Goal: Transaction & Acquisition: Obtain resource

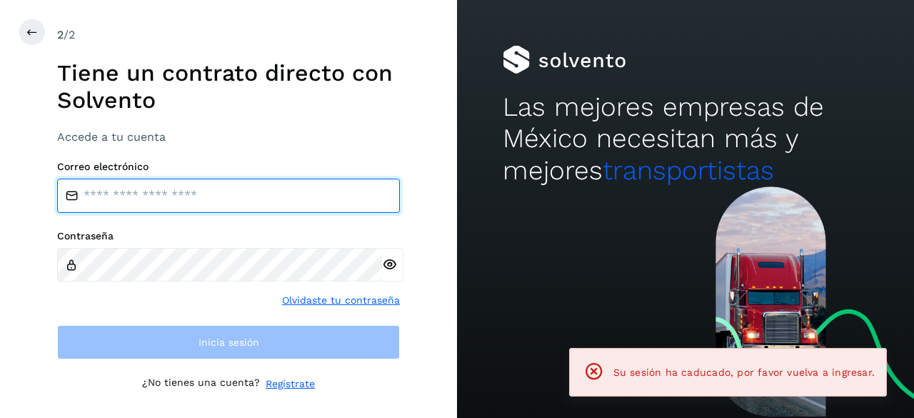
type input "**********"
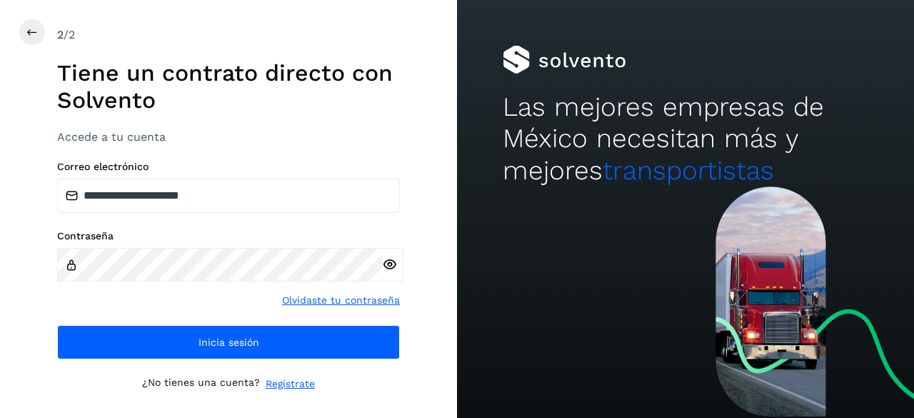
click at [0, 252] on div "**********" at bounding box center [228, 209] width 457 height 418
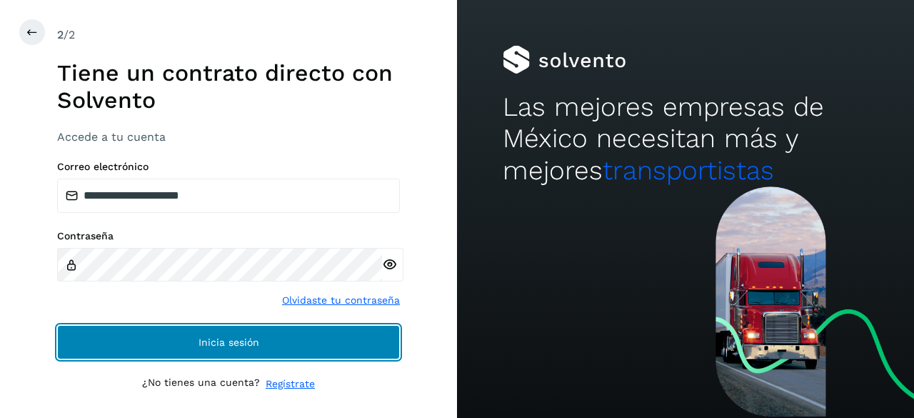
click at [294, 332] on button "Inicia sesión" at bounding box center [228, 342] width 343 height 34
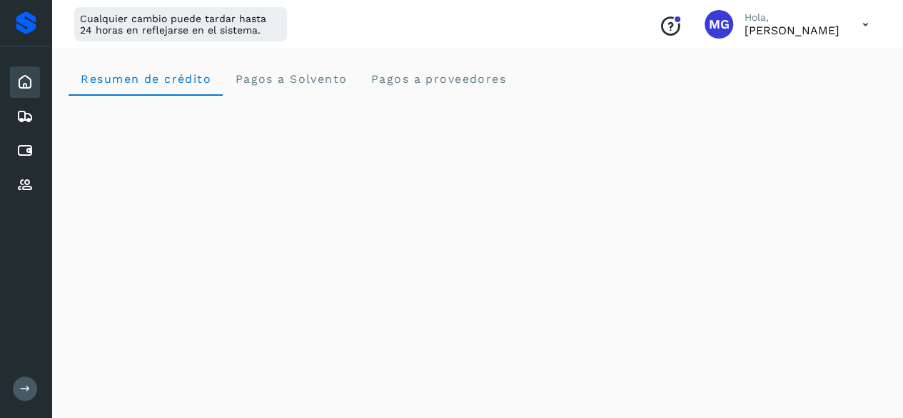
click at [37, 76] on div "Inicio" at bounding box center [25, 81] width 30 height 31
click at [28, 76] on icon at bounding box center [24, 82] width 17 height 17
click at [31, 108] on icon at bounding box center [24, 116] width 17 height 17
click at [26, 71] on div "Inicio" at bounding box center [25, 81] width 30 height 31
click at [16, 79] on div "Inicio" at bounding box center [25, 81] width 30 height 31
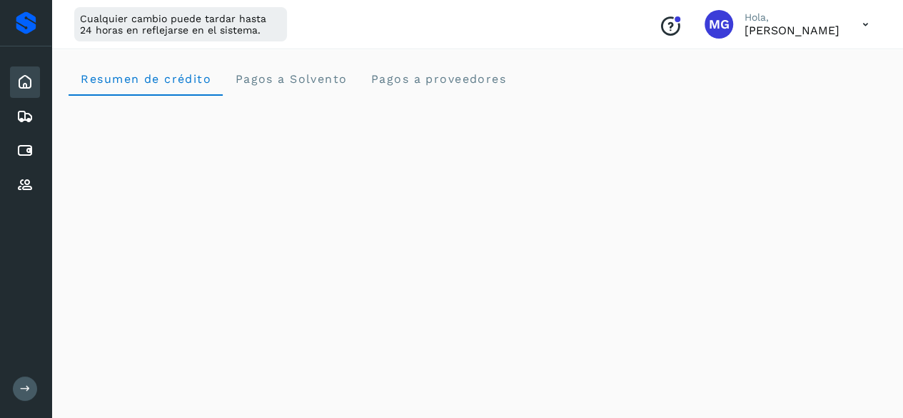
click at [16, 79] on div "Inicio" at bounding box center [25, 81] width 30 height 31
click at [24, 174] on div "Proveedores" at bounding box center [25, 184] width 30 height 31
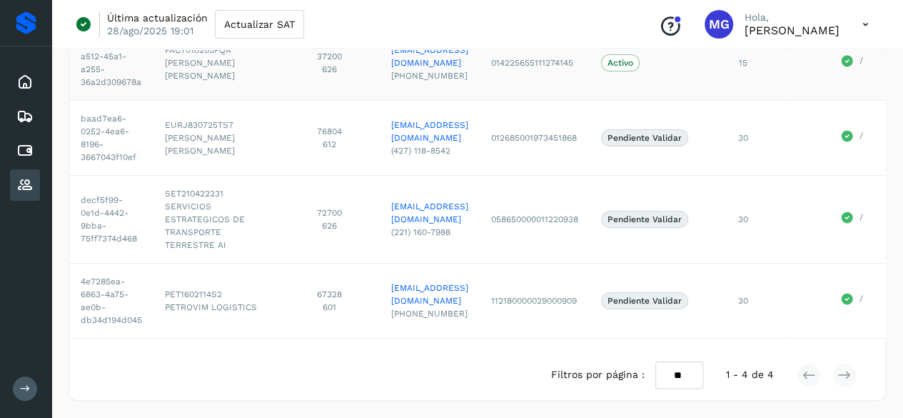
scroll to position [134, 0]
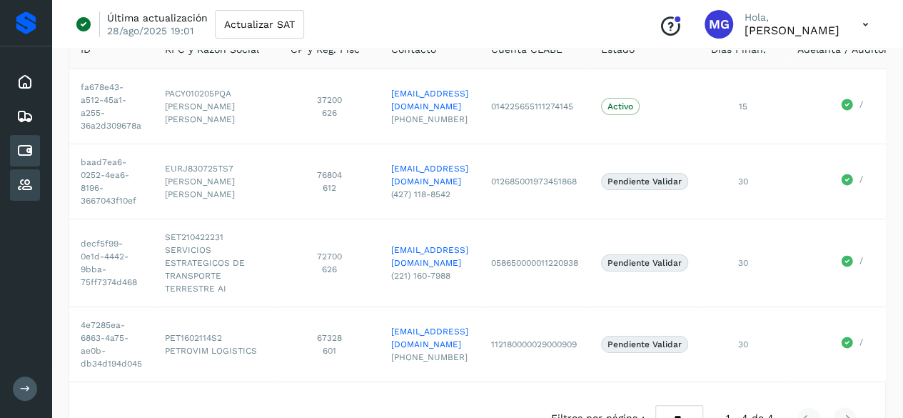
click at [26, 151] on icon at bounding box center [24, 150] width 17 height 17
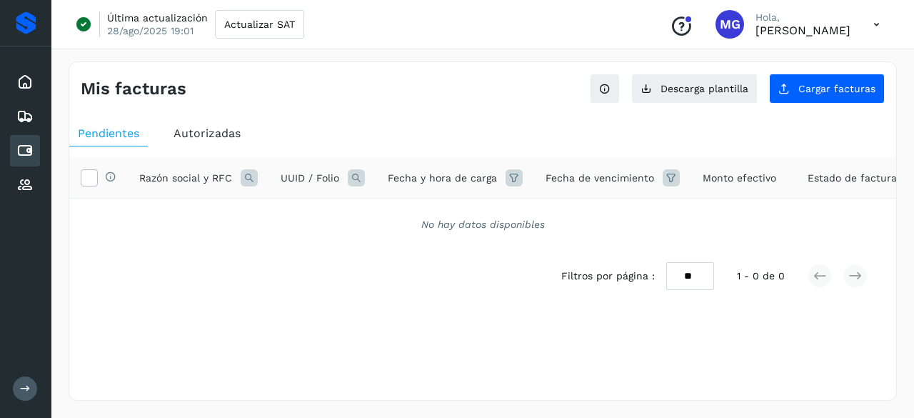
click at [210, 125] on div "Autorizadas" at bounding box center [207, 134] width 84 height 26
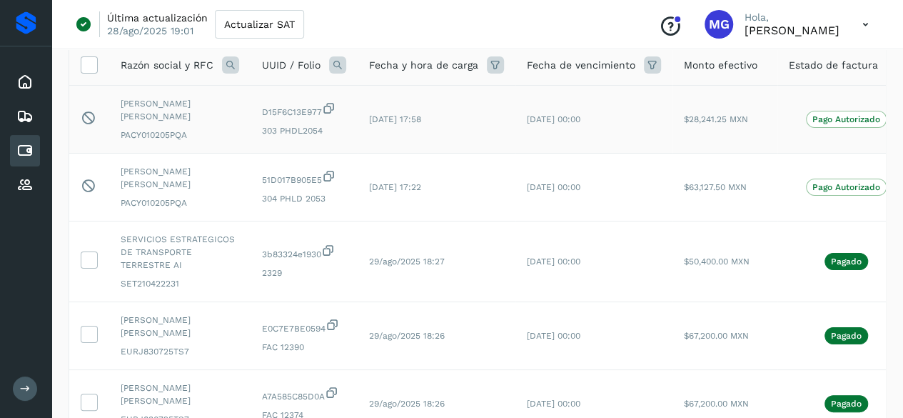
scroll to position [0, 97]
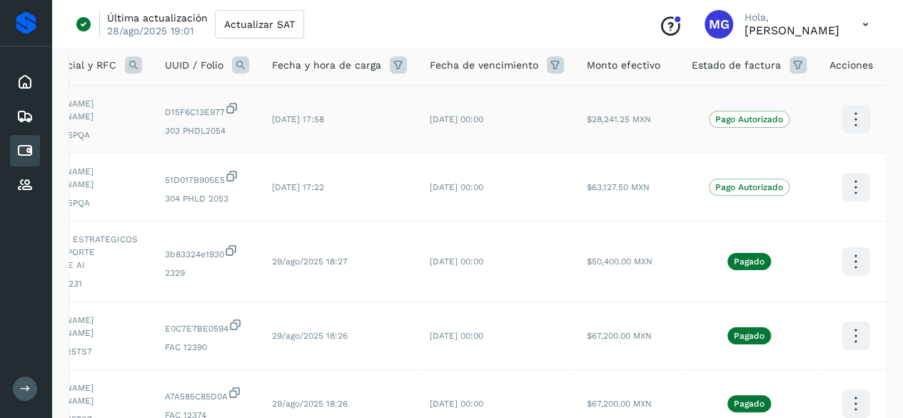
click at [839, 121] on icon at bounding box center [856, 120] width 34 height 34
click at [775, 132] on button "Factura XML" at bounding box center [785, 133] width 170 height 27
click at [845, 131] on icon at bounding box center [856, 120] width 34 height 34
click at [766, 110] on button "Ver Detalle" at bounding box center [785, 105] width 170 height 28
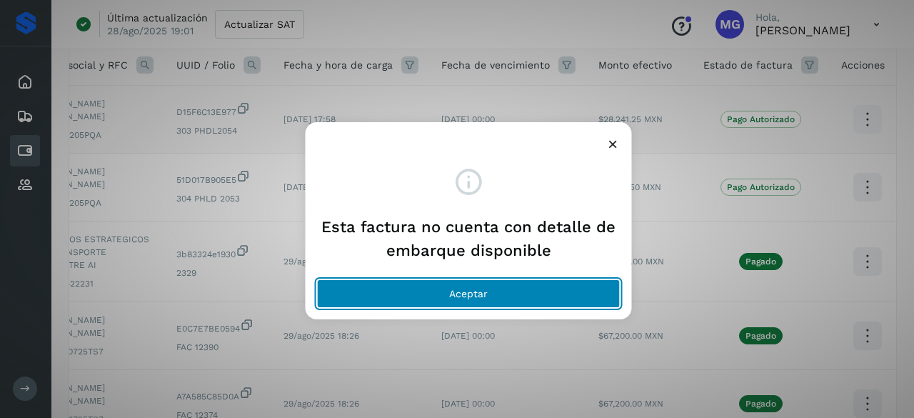
click at [501, 292] on button "Aceptar" at bounding box center [468, 293] width 303 height 29
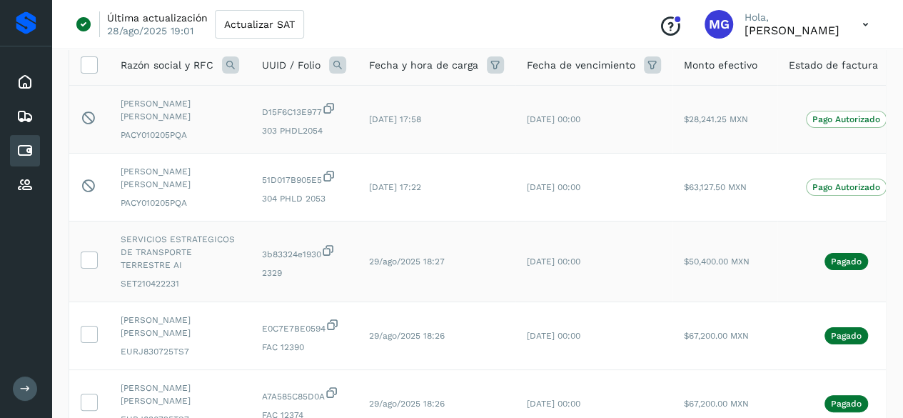
scroll to position [0, 97]
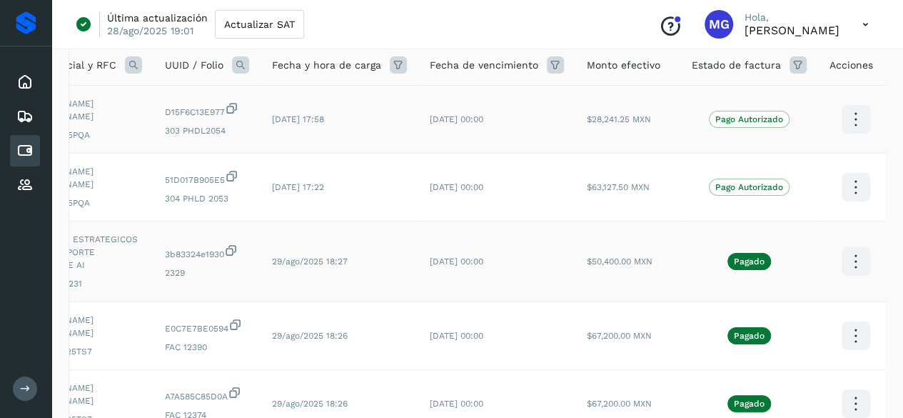
click at [858, 256] on icon at bounding box center [856, 262] width 34 height 34
click at [587, 251] on div at bounding box center [451, 209] width 903 height 418
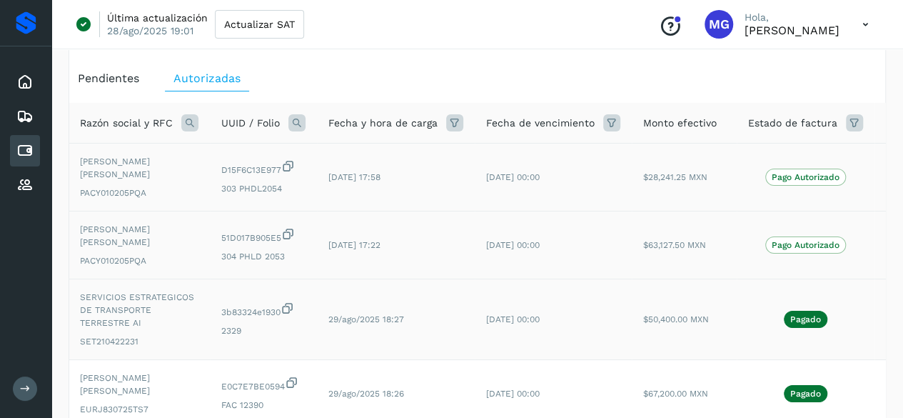
scroll to position [0, 44]
